Goal: Ask a question

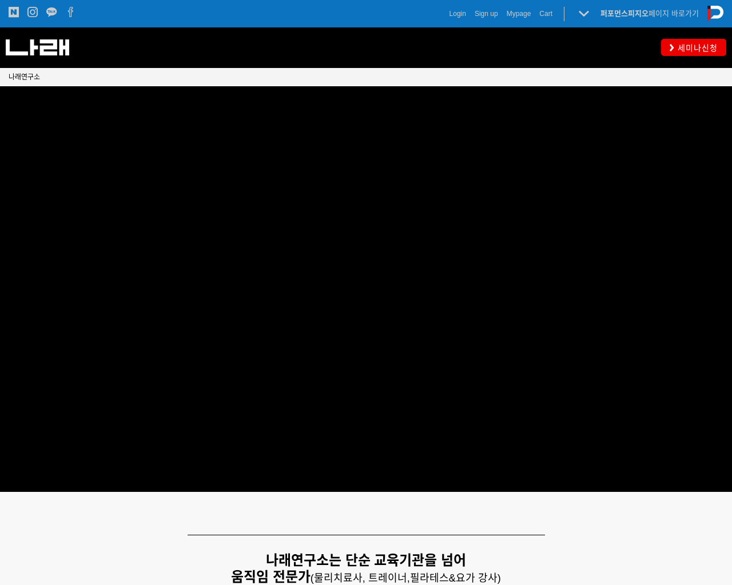
scroll to position [2479, 0]
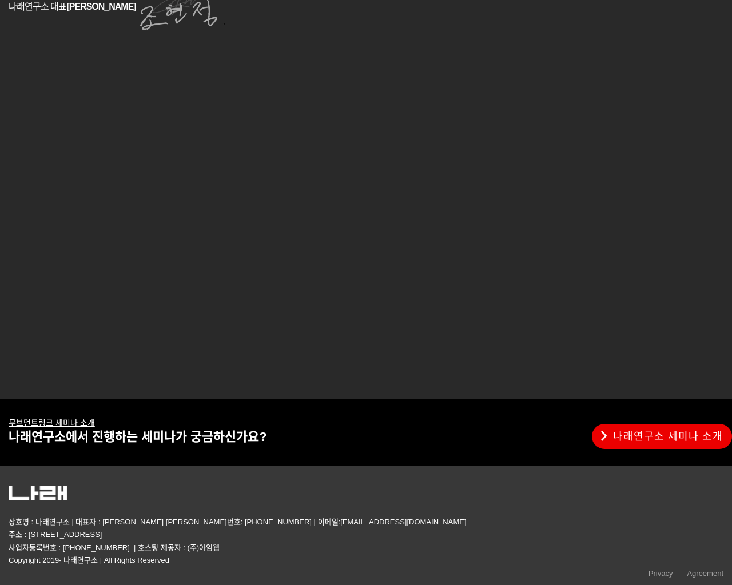
type input "can I ask you a question please?"
